Goal: Task Accomplishment & Management: Manage account settings

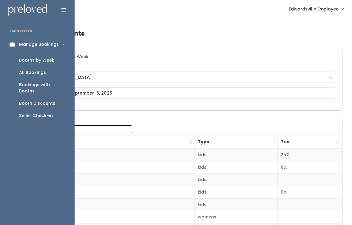
click at [49, 65] on link "Booths by Week" at bounding box center [37, 60] width 75 height 12
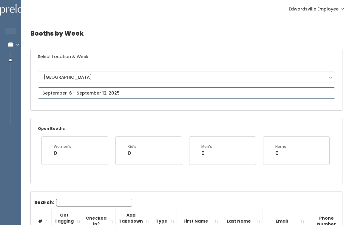
click at [167, 92] on input "text" at bounding box center [187, 92] width 298 height 11
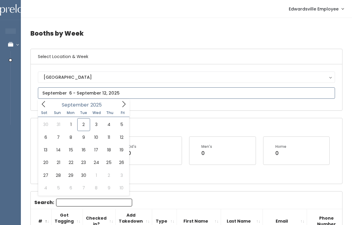
type input "August 30 to September 5"
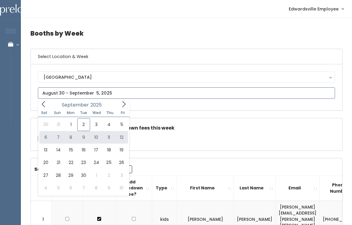
type input "September 6 to September 12"
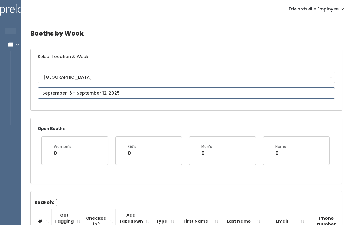
click at [102, 91] on input "text" at bounding box center [187, 92] width 298 height 11
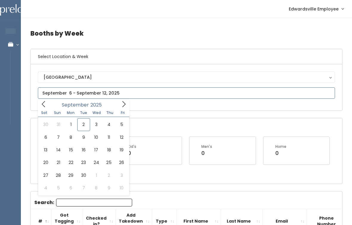
click at [48, 106] on span at bounding box center [43, 103] width 11 height 9
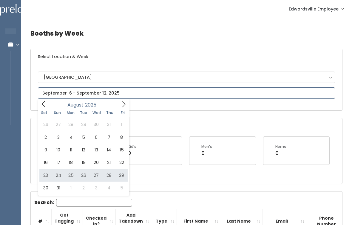
type input "August 23 to August 29"
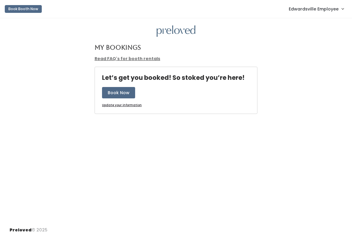
click at [319, 9] on span "Edwardsville Employee" at bounding box center [314, 9] width 50 height 7
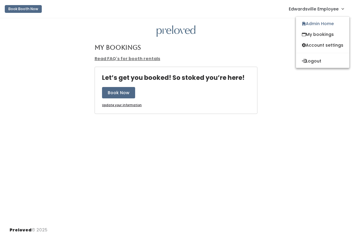
click at [327, 31] on link "My bookings" at bounding box center [322, 34] width 53 height 11
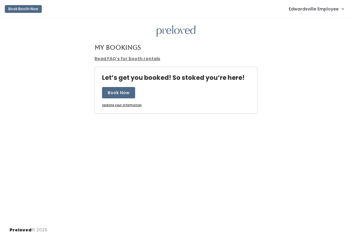
click at [324, 15] on link "Edwardsville Employee" at bounding box center [316, 8] width 67 height 13
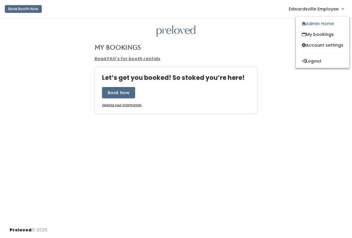
click at [324, 32] on link "My bookings" at bounding box center [322, 34] width 53 height 11
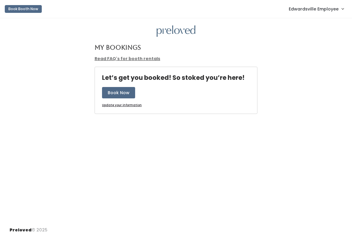
click at [320, 13] on link "Edwardsville Employee" at bounding box center [316, 8] width 67 height 13
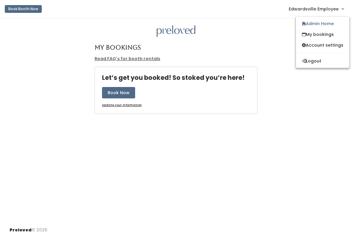
click at [329, 25] on link "Admin Home" at bounding box center [322, 23] width 53 height 11
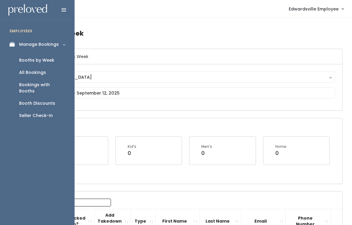
scroll to position [0, 21]
click at [48, 86] on div "Bookings with Booths" at bounding box center [42, 88] width 46 height 13
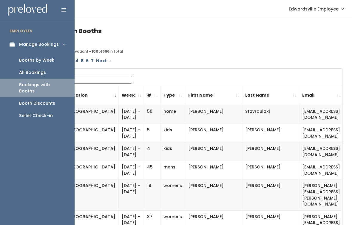
click at [53, 100] on div "Booth Discounts" at bounding box center [37, 103] width 36 height 6
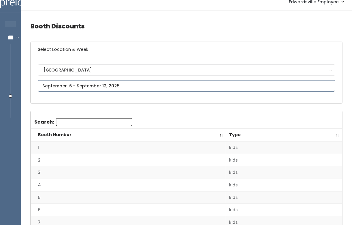
click at [170, 90] on input "text" at bounding box center [187, 85] width 298 height 11
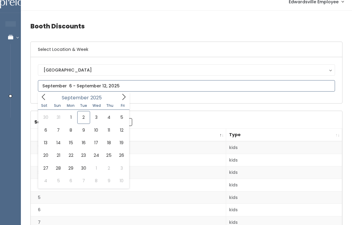
scroll to position [7, 0]
type input "August 30 to September 5"
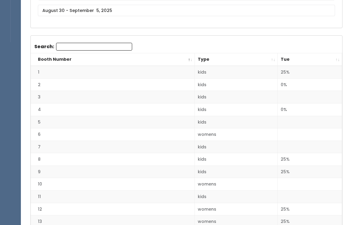
scroll to position [83, 0]
